Goal: Transaction & Acquisition: Purchase product/service

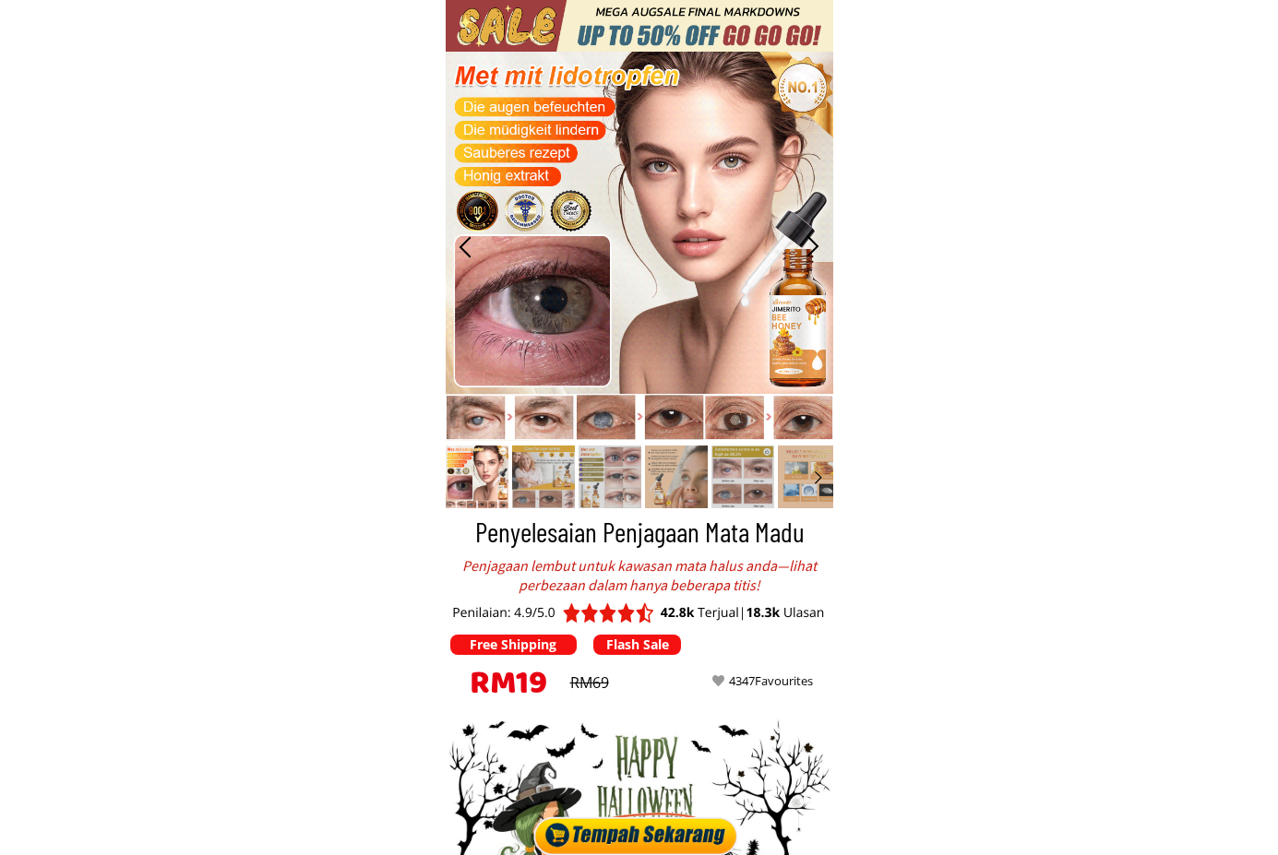
click at [675, 830] on div at bounding box center [639, 832] width 215 height 46
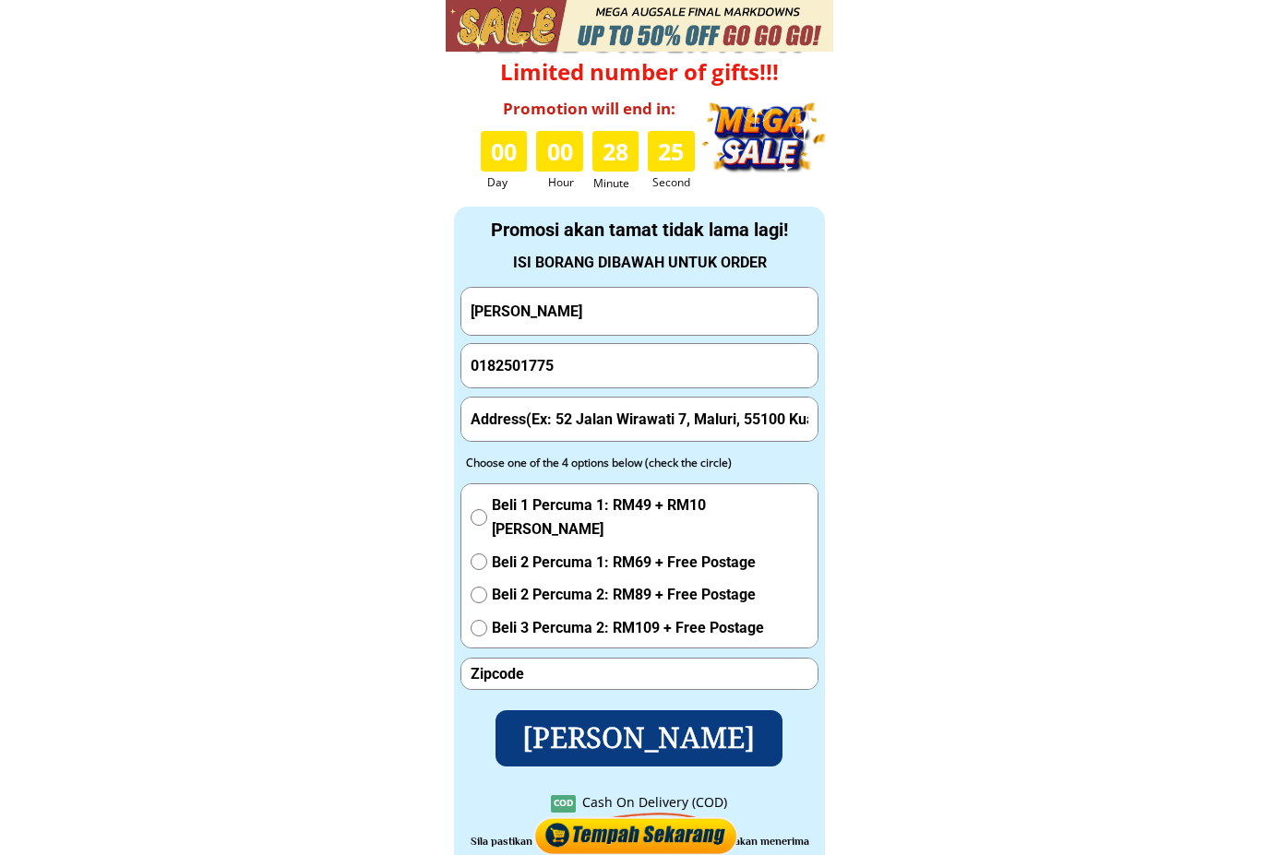
scroll to position [6241, 0]
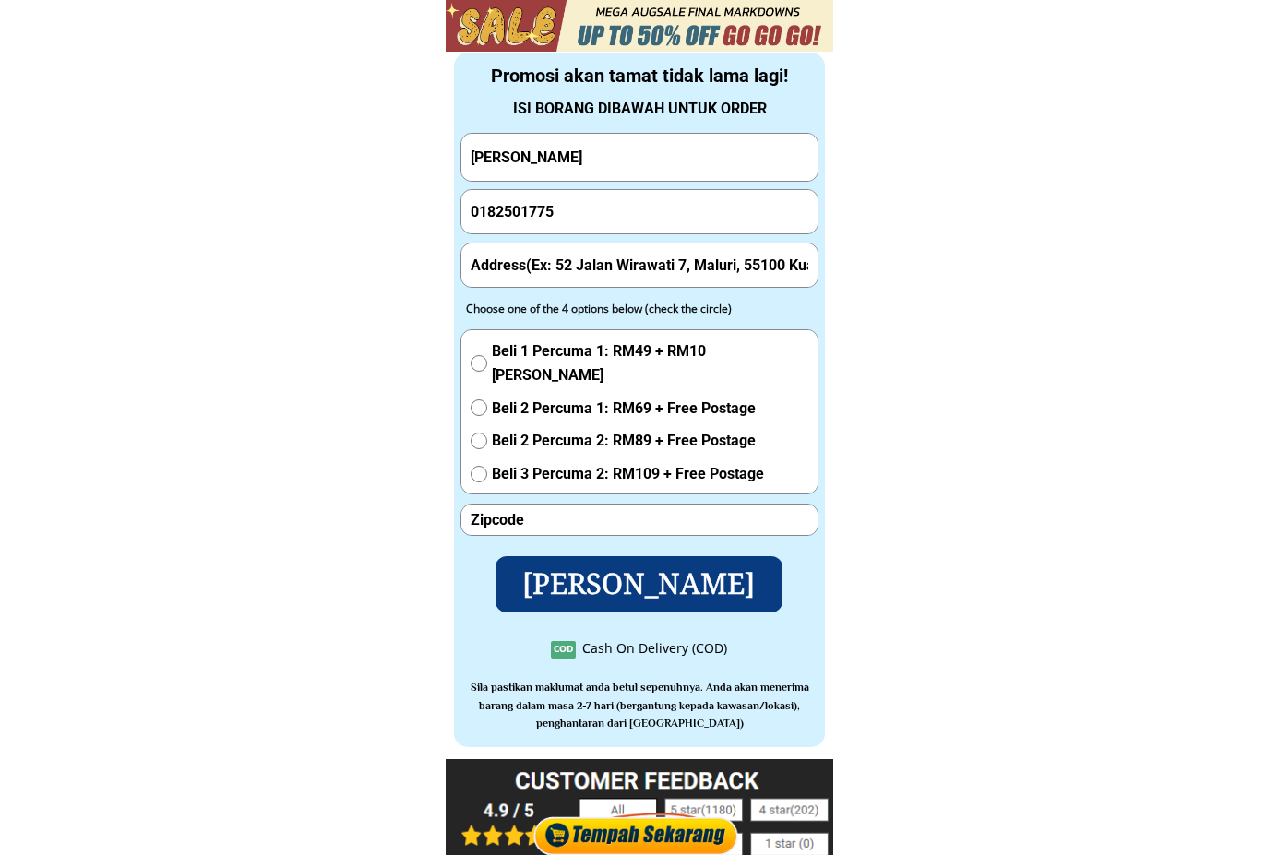
click at [629, 601] on p "[PERSON_NAME]" at bounding box center [638, 584] width 301 height 59
type input "s"
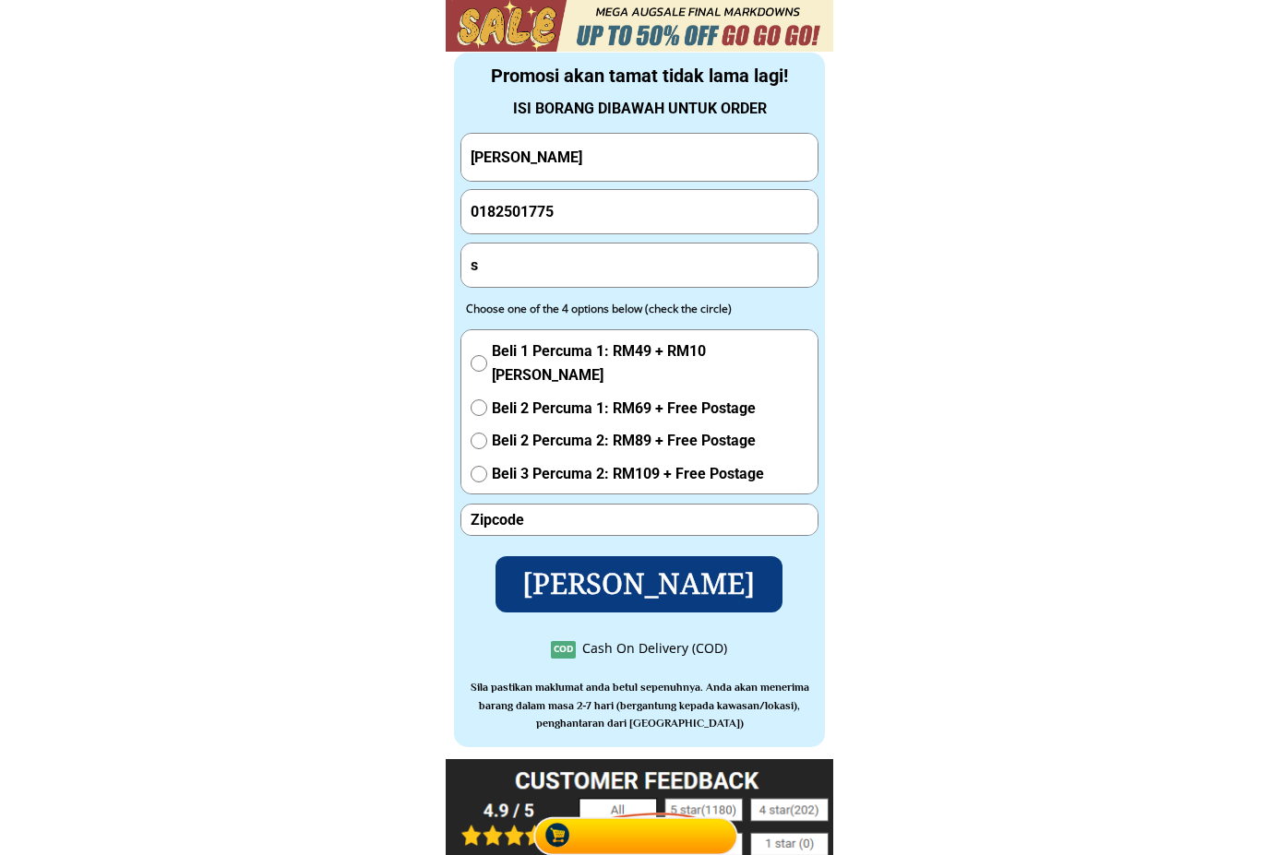
click at [604, 606] on p "[PERSON_NAME]" at bounding box center [639, 584] width 293 height 57
click at [636, 426] on div "Beli 1 Percuma 1: RM49 + RM10 Yuran Penghantaran Beli 2 Percuma 1: RM69 + Free …" at bounding box center [640, 417] width 338 height 155
click at [617, 420] on span "Beli 2 Percuma 1: RM69 + Free Postage" at bounding box center [650, 409] width 317 height 24
radio input "true"
click at [609, 583] on p "[PERSON_NAME]" at bounding box center [639, 584] width 311 height 61
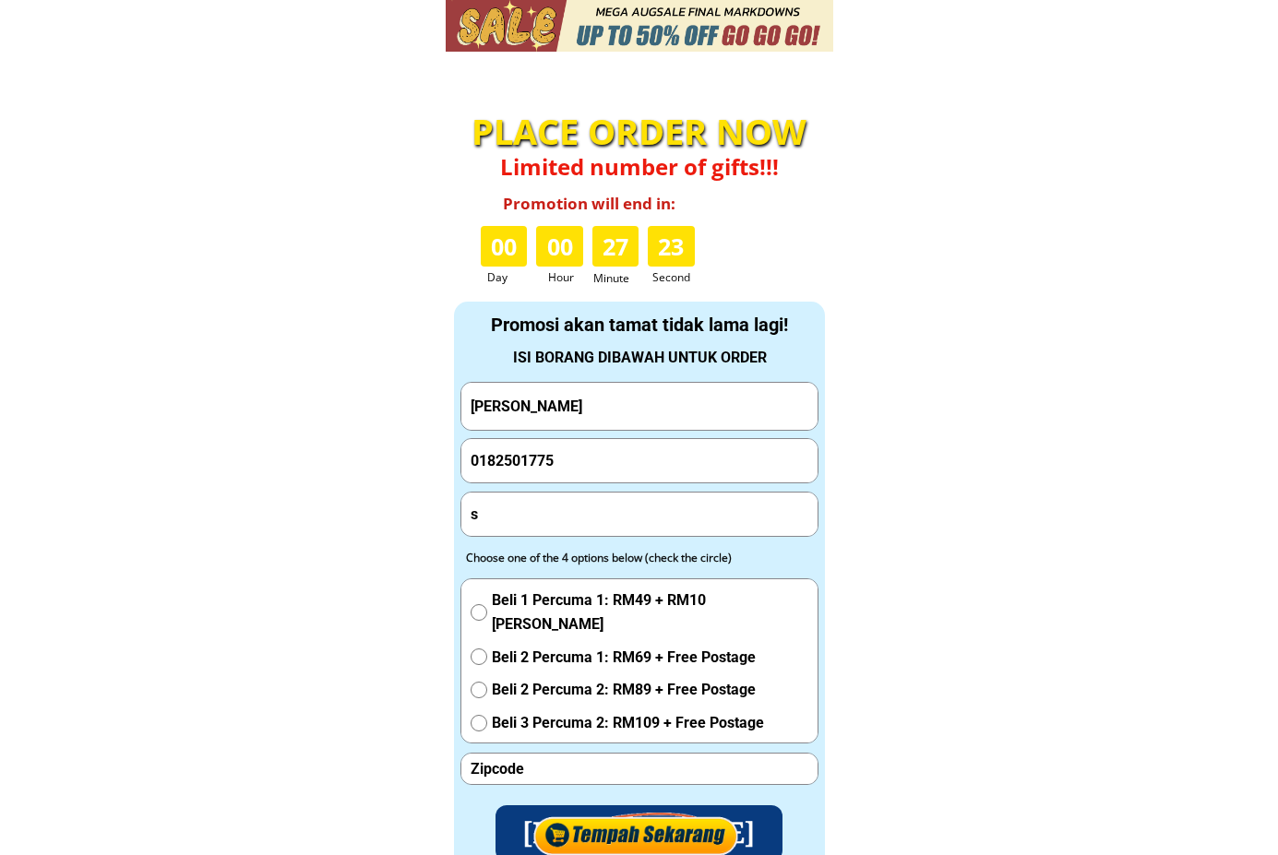
scroll to position [6299, 0]
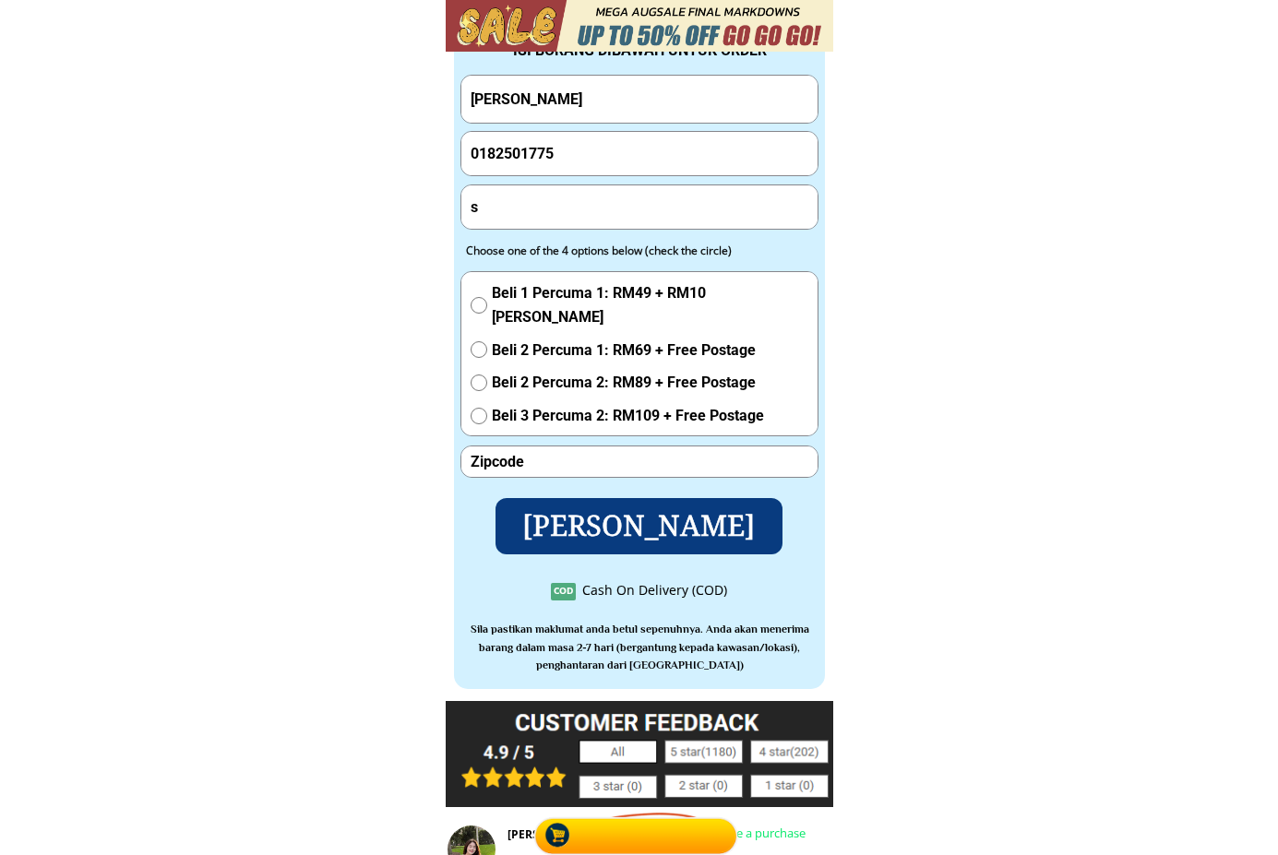
click at [621, 196] on input "s" at bounding box center [639, 206] width 347 height 43
